Goal: Transaction & Acquisition: Obtain resource

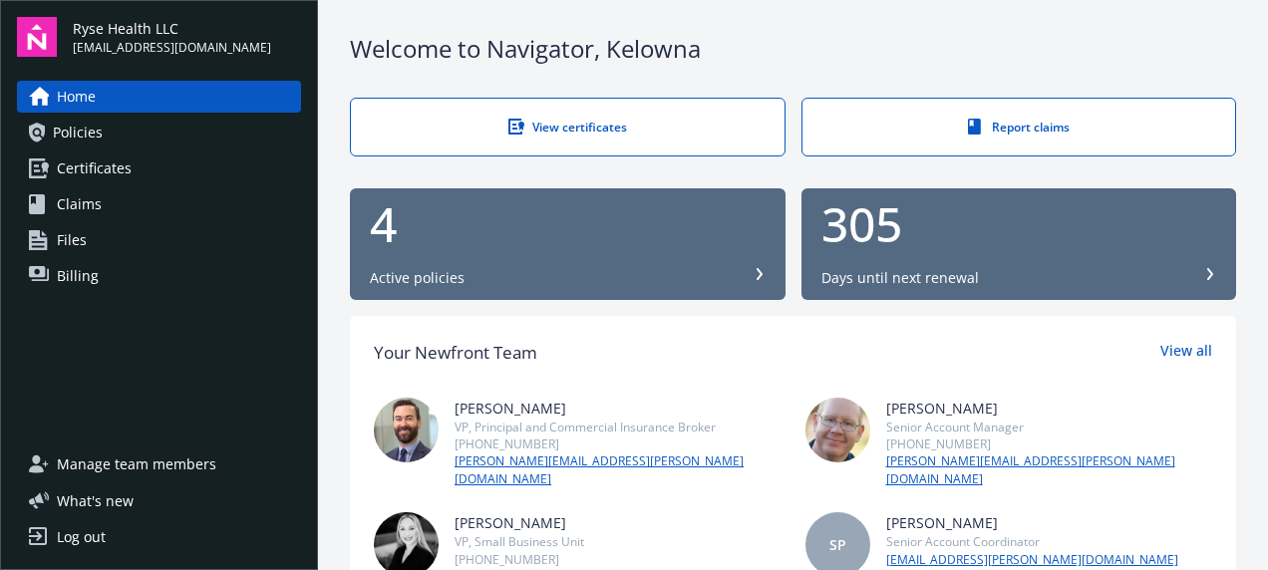
click at [91, 172] on span "Certificates" at bounding box center [94, 168] width 75 height 32
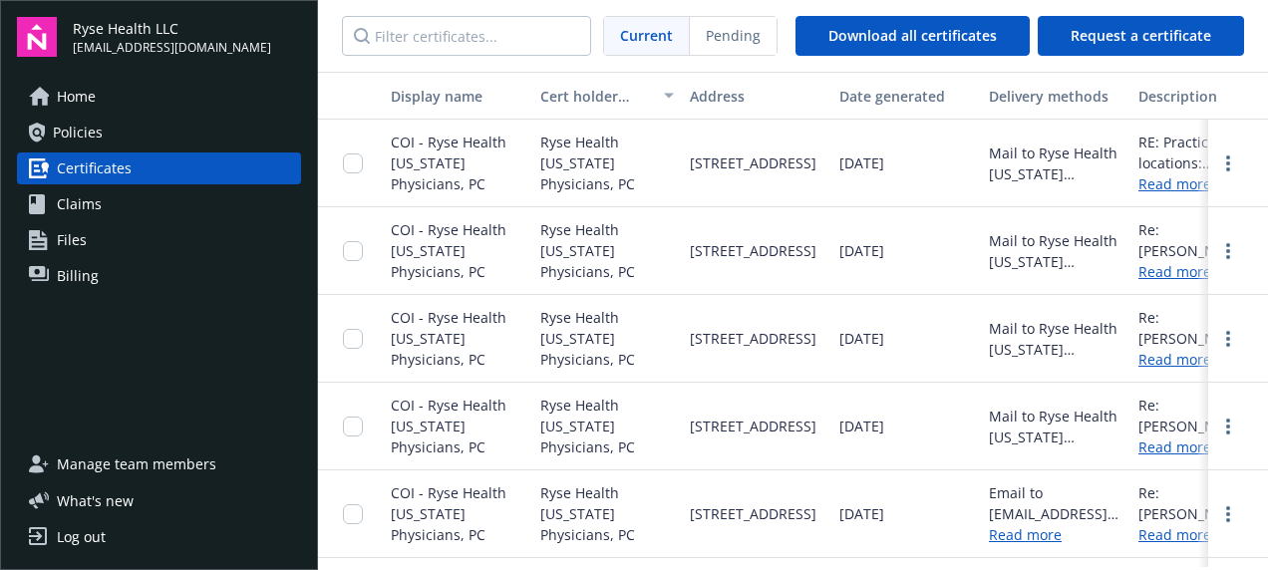
scroll to position [0, 87]
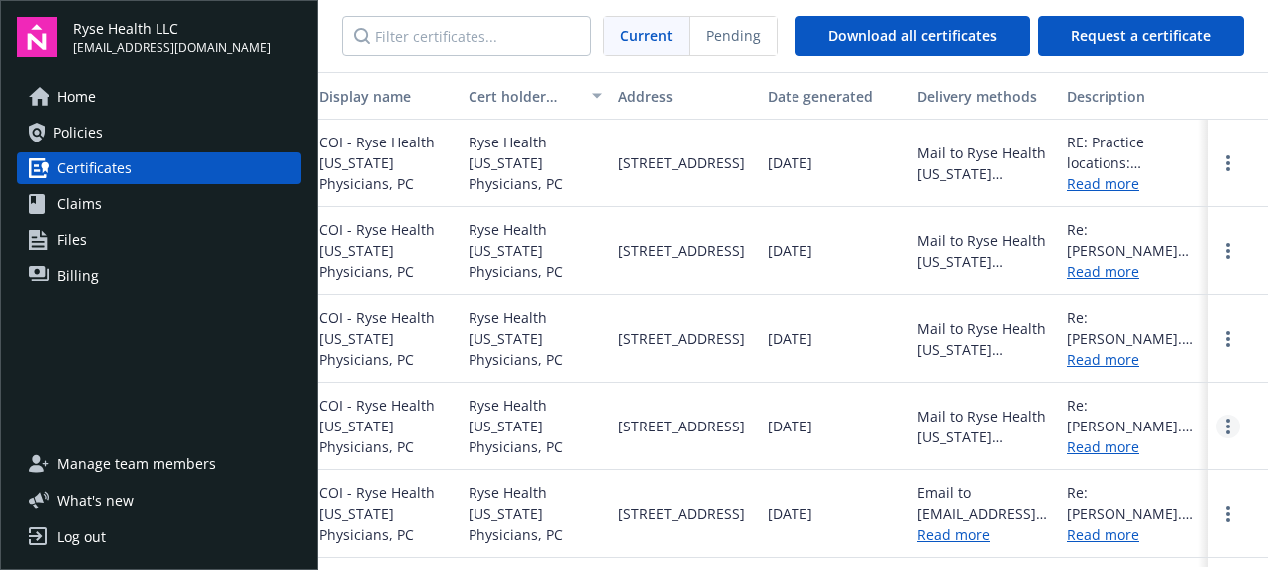
click at [1216, 439] on link "more" at bounding box center [1228, 427] width 24 height 24
click at [1153, 486] on link "Download" at bounding box center [1173, 467] width 131 height 40
